Goal: Task Accomplishment & Management: Manage account settings

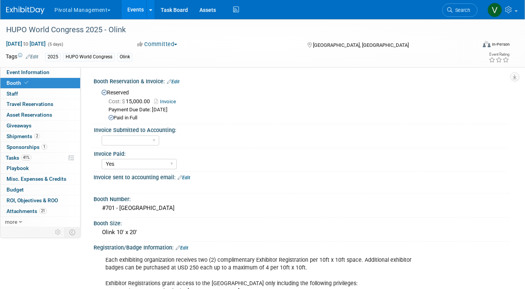
select select "Yes"
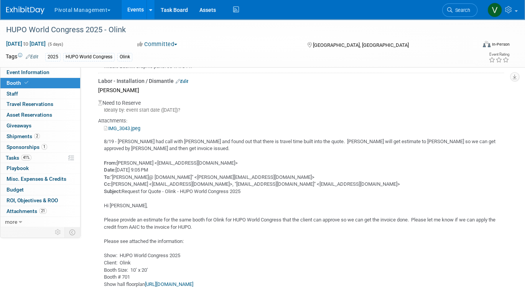
click at [135, 12] on link "Events" at bounding box center [136, 9] width 28 height 19
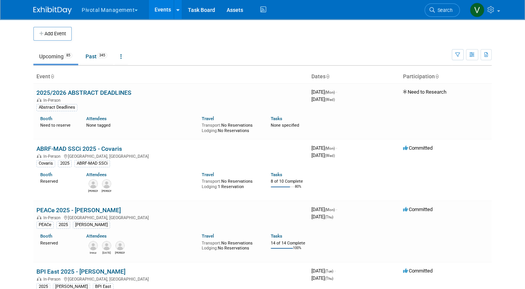
scroll to position [3920, 0]
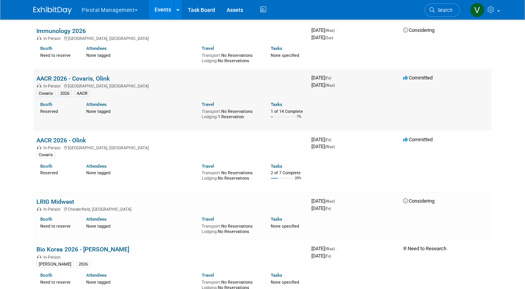
click at [58, 82] on link "AACR 2026 - Covaris, Olink" at bounding box center [72, 77] width 73 height 7
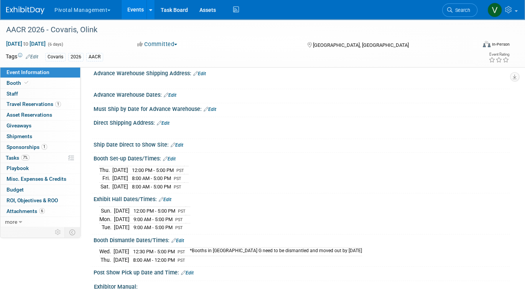
scroll to position [736, 0]
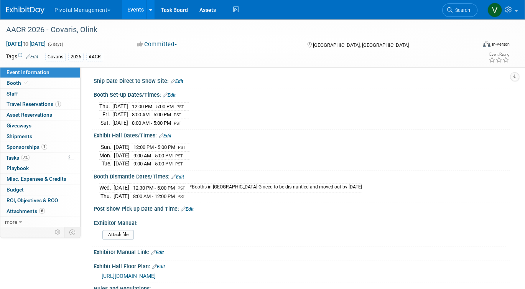
click at [169, 133] on link "Edit" at bounding box center [165, 135] width 13 height 5
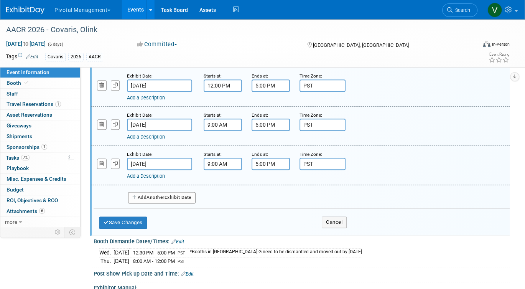
scroll to position [819, 0]
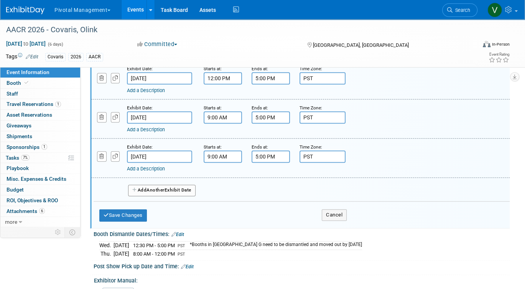
click at [164, 187] on span "Another" at bounding box center [156, 189] width 18 height 5
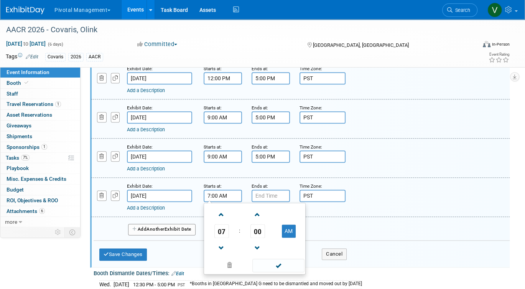
click at [230, 191] on input "7:00 AM" at bounding box center [223, 195] width 38 height 12
click at [223, 227] on span "07" at bounding box center [221, 231] width 15 height 14
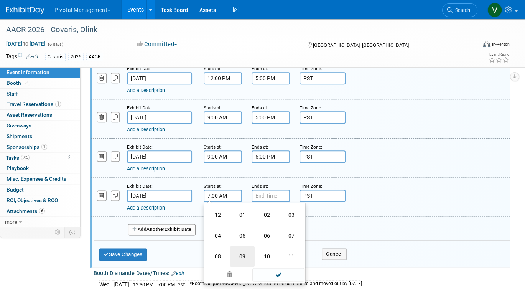
click at [242, 250] on td "09" at bounding box center [242, 256] width 25 height 21
type input "9:00 AM"
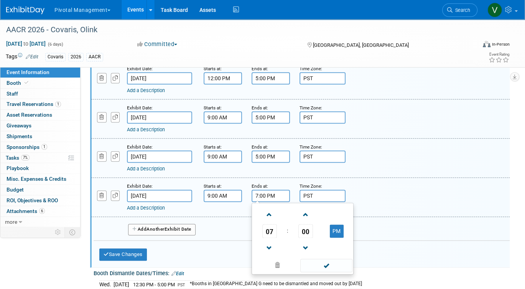
click at [271, 189] on input "7:00 PM" at bounding box center [271, 195] width 38 height 12
click at [268, 225] on span "07" at bounding box center [269, 231] width 15 height 14
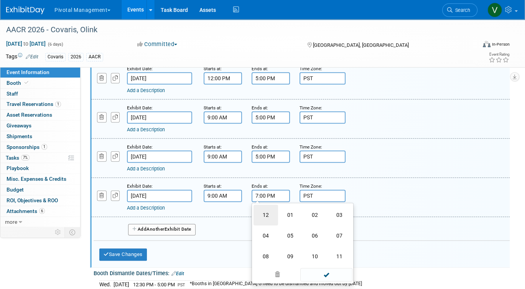
click at [263, 210] on td "12" at bounding box center [266, 214] width 25 height 21
type input "12:00 PM"
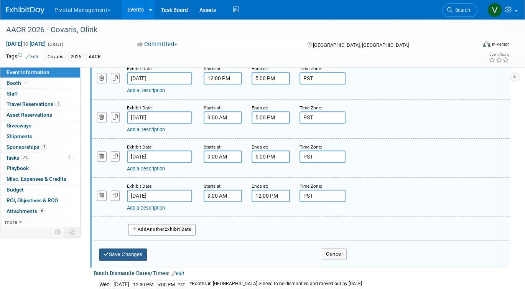
click at [128, 249] on button "Save Changes" at bounding box center [123, 254] width 48 height 12
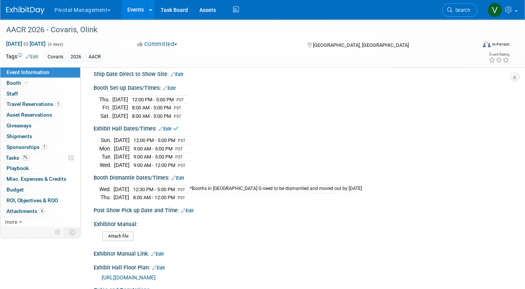
scroll to position [734, 0]
